Goal: Information Seeking & Learning: Learn about a topic

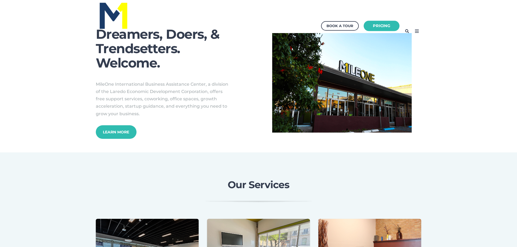
click at [370, 22] on link "Pricing" at bounding box center [382, 26] width 36 height 11
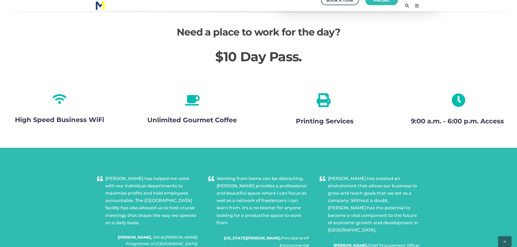
scroll to position [761, 0]
